Goal: Task Accomplishment & Management: Use online tool/utility

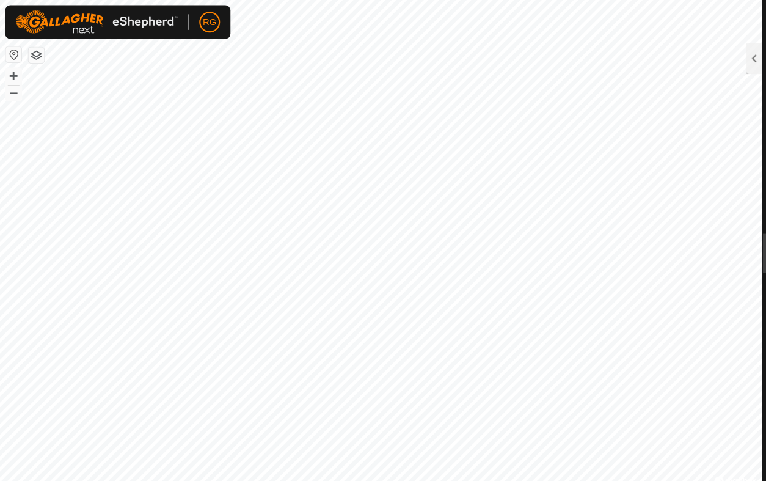
click at [739, 94] on html "RG Schedules Notifications Mobs Animals Neckbands VPs Status Infra Heatmap Help…" at bounding box center [383, 240] width 766 height 481
click at [750, 130] on html "RG Schedules Notifications Mobs Animals Neckbands VPs Status Infra Heatmap Help…" at bounding box center [383, 240] width 766 height 481
click at [749, 93] on html "RG Schedules Notifications Mobs Animals Neckbands VPs Status Infra Heatmap Help…" at bounding box center [383, 240] width 766 height 481
click at [705, 62] on div at bounding box center [709, 54] width 15 height 29
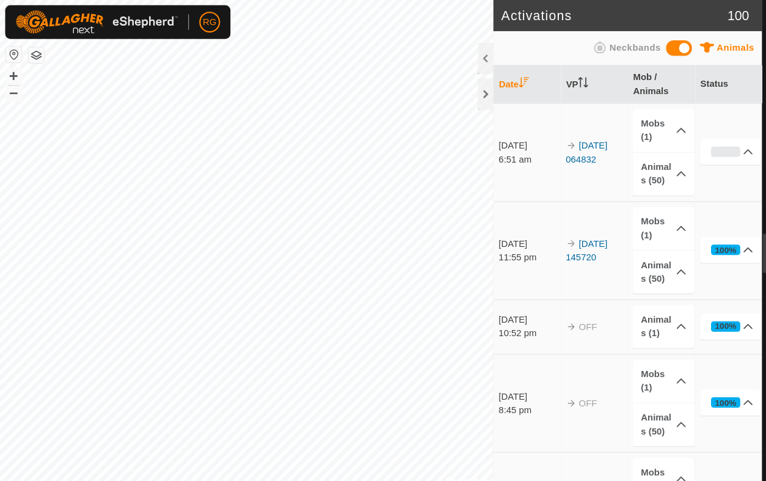
click at [459, 101] on div at bounding box center [456, 88] width 15 height 29
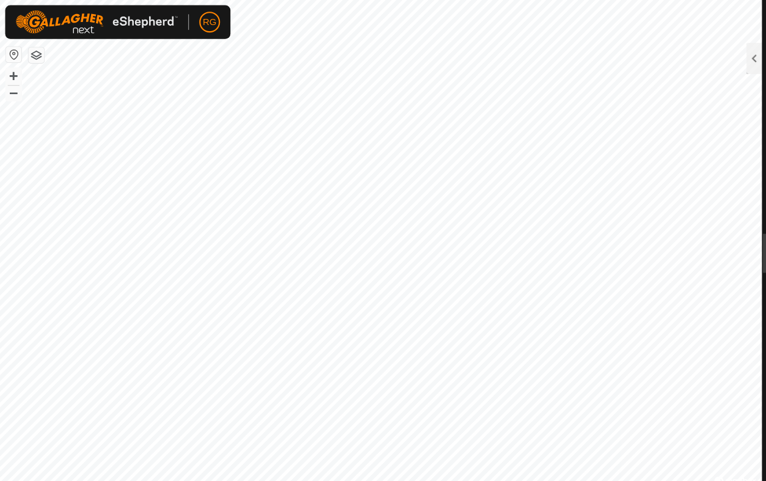
click at [741, 213] on html "RG Schedules Notifications Mobs Animals Neckbands VPs Status Infra Heatmap Help…" at bounding box center [383, 240] width 766 height 481
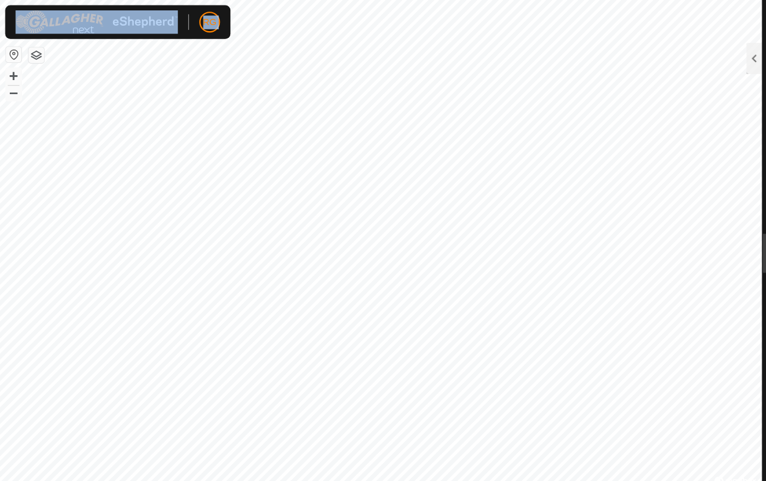
click at [728, 203] on html "RG Schedules Notifications Mobs Animals Neckbands VPs Status Infra Heatmap Help…" at bounding box center [383, 240] width 766 height 481
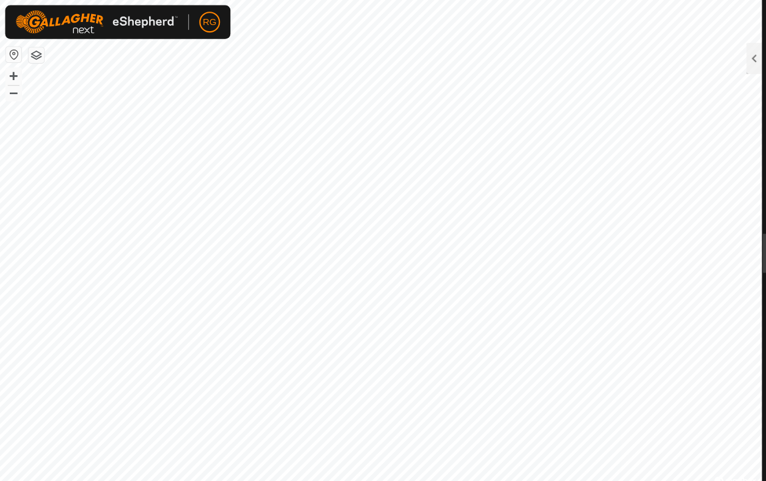
click at [741, 195] on html "RG Schedules Notifications Mobs Animals Neckbands VPs Status Infra Heatmap Help…" at bounding box center [383, 240] width 766 height 481
click at [742, 160] on html "RG Schedules Notifications Mobs Animals Neckbands VPs Status Infra Heatmap Help…" at bounding box center [383, 240] width 766 height 481
click at [712, 59] on div at bounding box center [709, 54] width 15 height 29
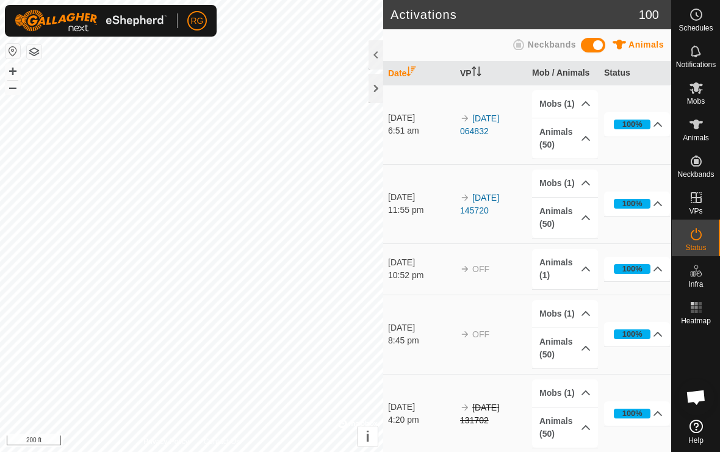
click at [379, 102] on div at bounding box center [376, 88] width 15 height 29
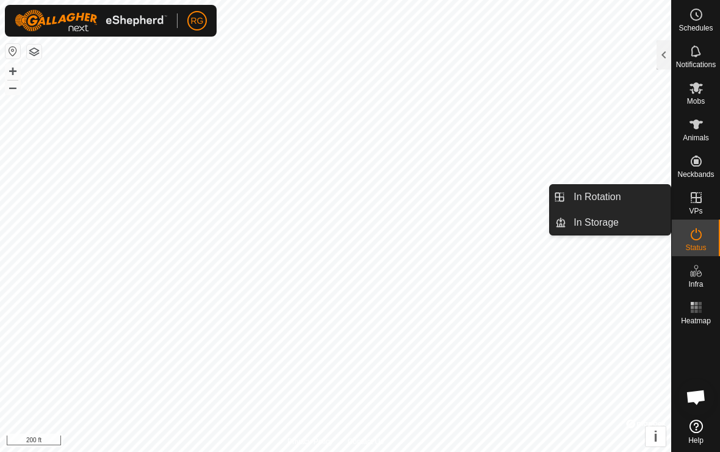
click at [609, 197] on span "In Rotation" at bounding box center [597, 197] width 47 height 15
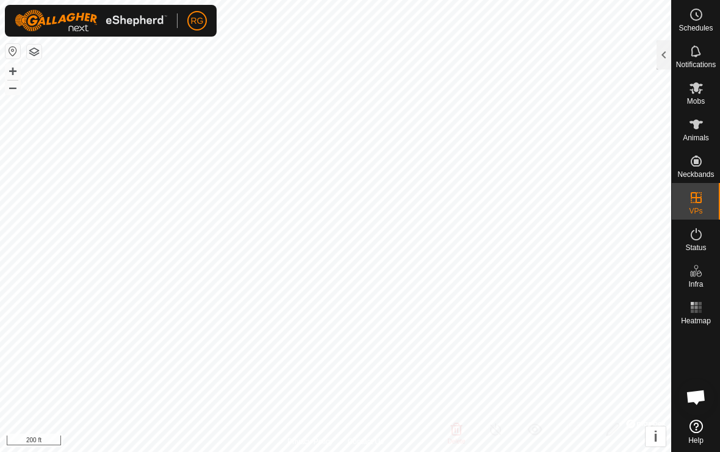
click at [662, 59] on div at bounding box center [664, 54] width 15 height 29
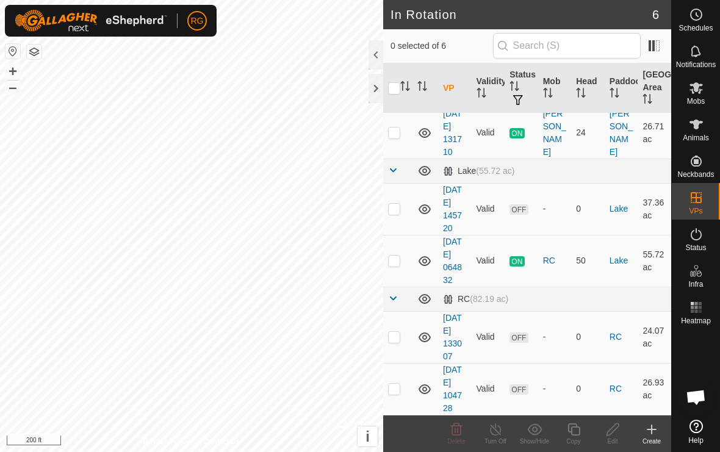
scroll to position [82, 0]
click at [400, 217] on td at bounding box center [397, 210] width 29 height 52
click at [393, 216] on td at bounding box center [397, 210] width 29 height 52
checkbox input "false"
click at [399, 263] on p-checkbox at bounding box center [394, 261] width 12 height 10
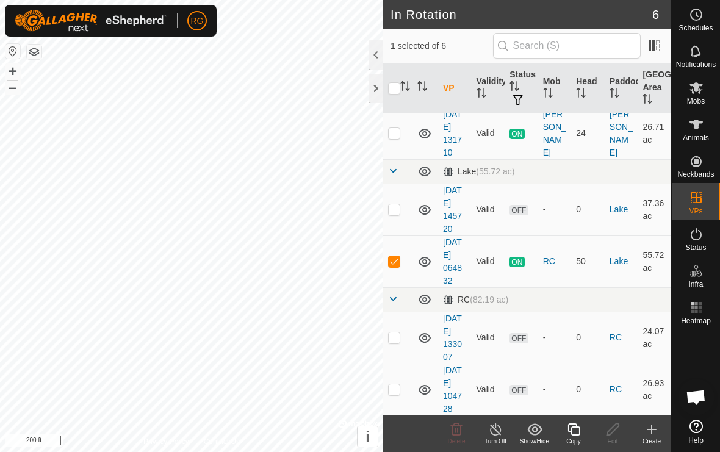
click at [401, 263] on td at bounding box center [397, 262] width 29 height 52
checkbox input "false"
